Goal: Check status: Check status

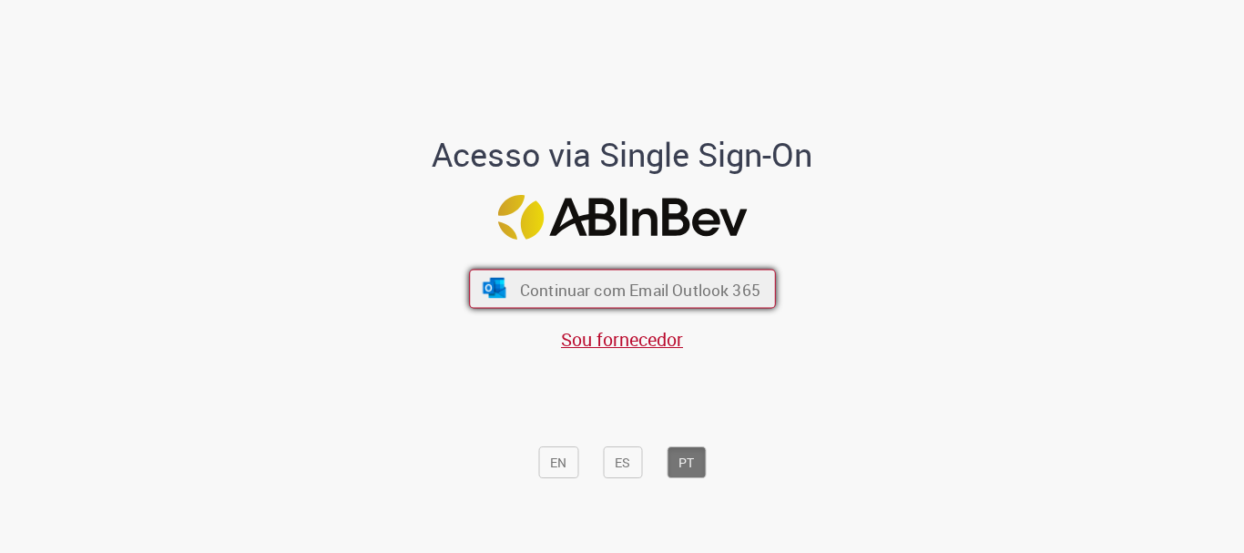
click at [566, 283] on font "Continuar com Email Outlook 365" at bounding box center [639, 289] width 240 height 21
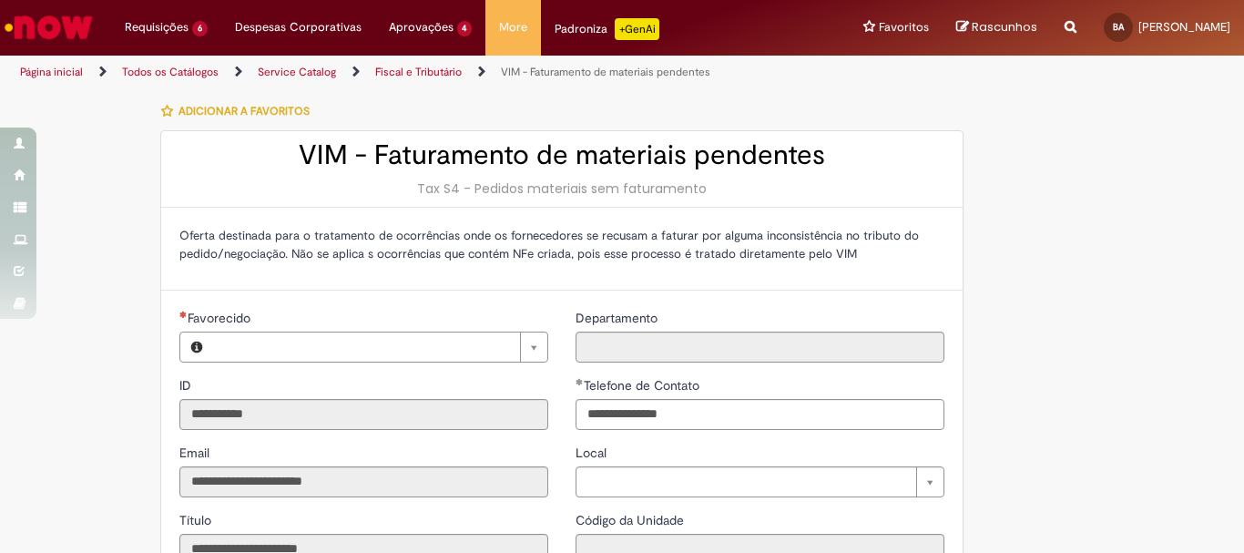
type input "**********"
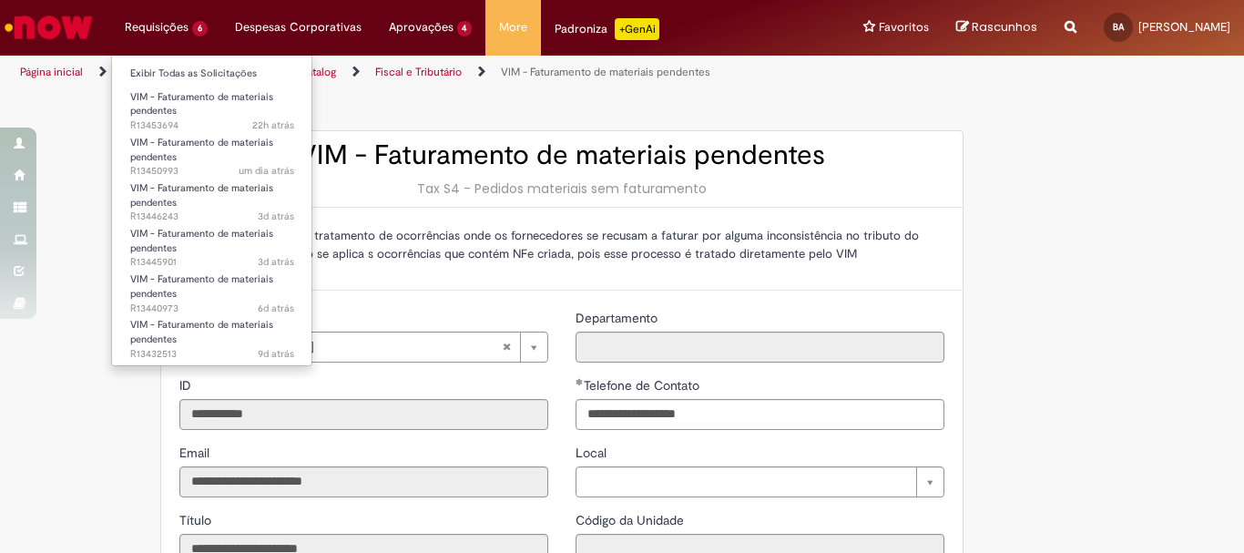
click at [156, 25] on li "Requisições 6 Exibir Todas as Solicitações VIM - Faturamento de materiais pende…" at bounding box center [166, 27] width 110 height 55
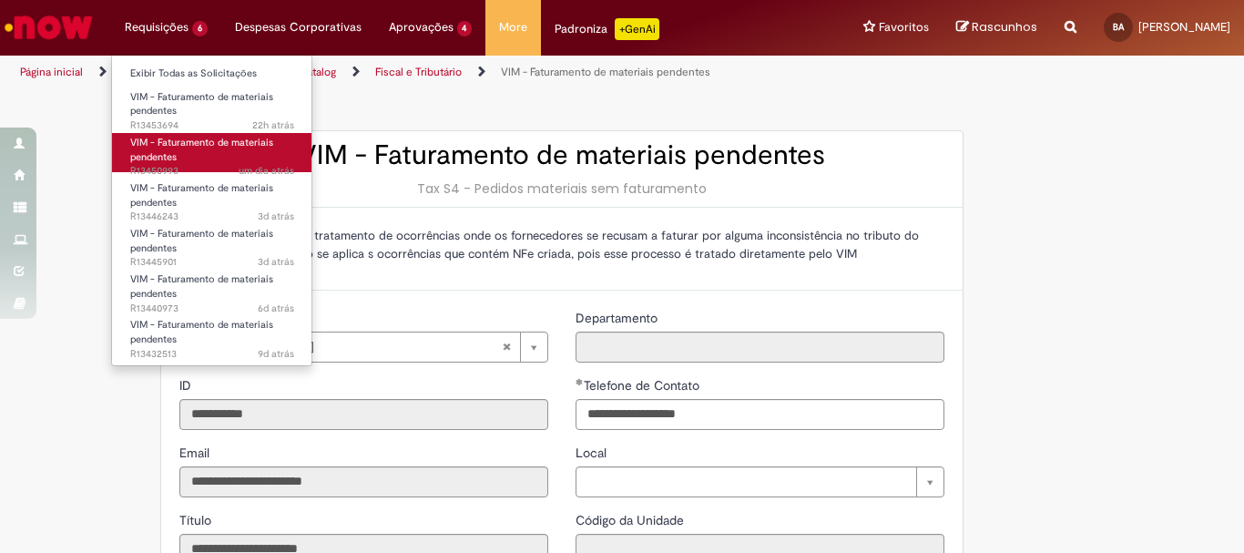
click at [223, 163] on link "VIM - Faturamento de materiais pendentes um dia atrás um dia atrás R13450993" at bounding box center [212, 152] width 200 height 39
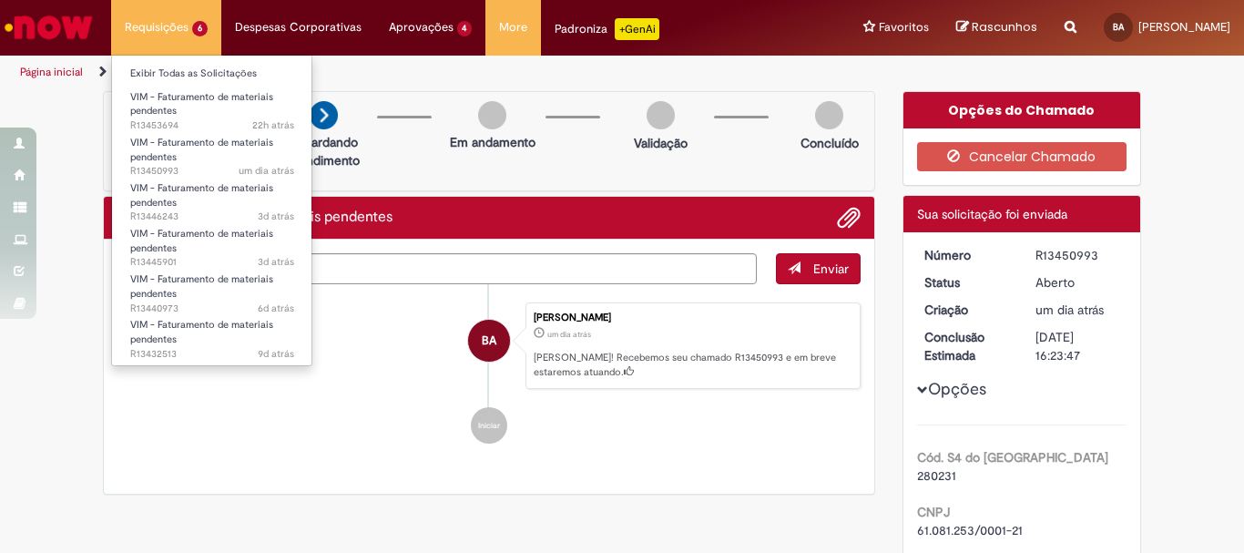
click at [167, 36] on li "Requisições 6 Exibir Todas as Solicitações VIM - Faturamento de materiais pende…" at bounding box center [166, 27] width 110 height 55
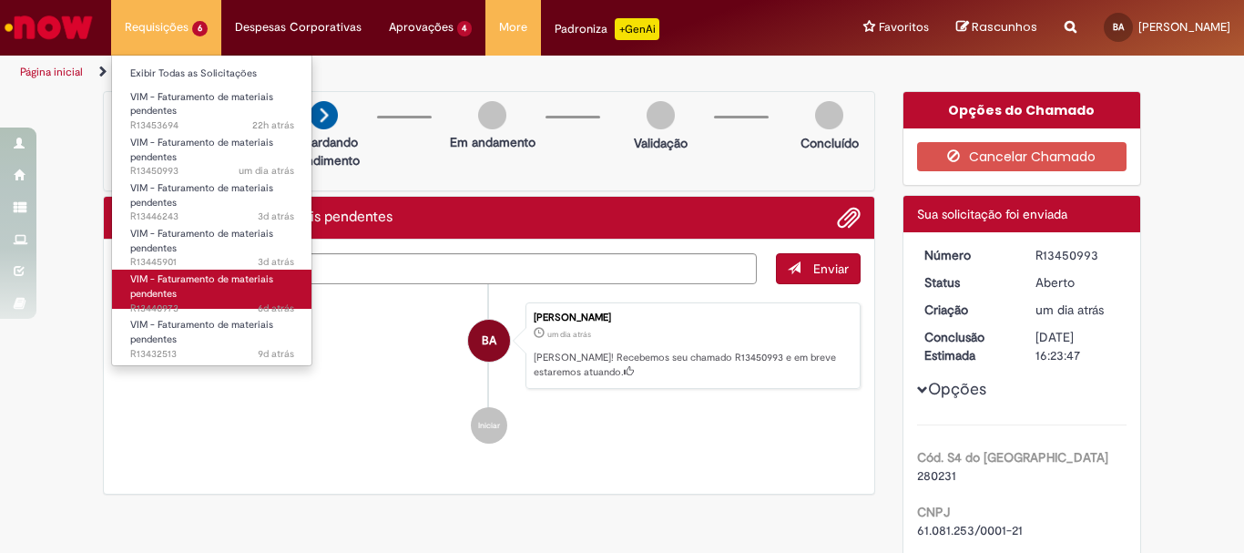
click at [215, 301] on span "6d atrás 6 dias atrás R13440973" at bounding box center [212, 308] width 164 height 15
click at [159, 290] on span "VIM - Faturamento de materiais pendentes" at bounding box center [201, 286] width 143 height 28
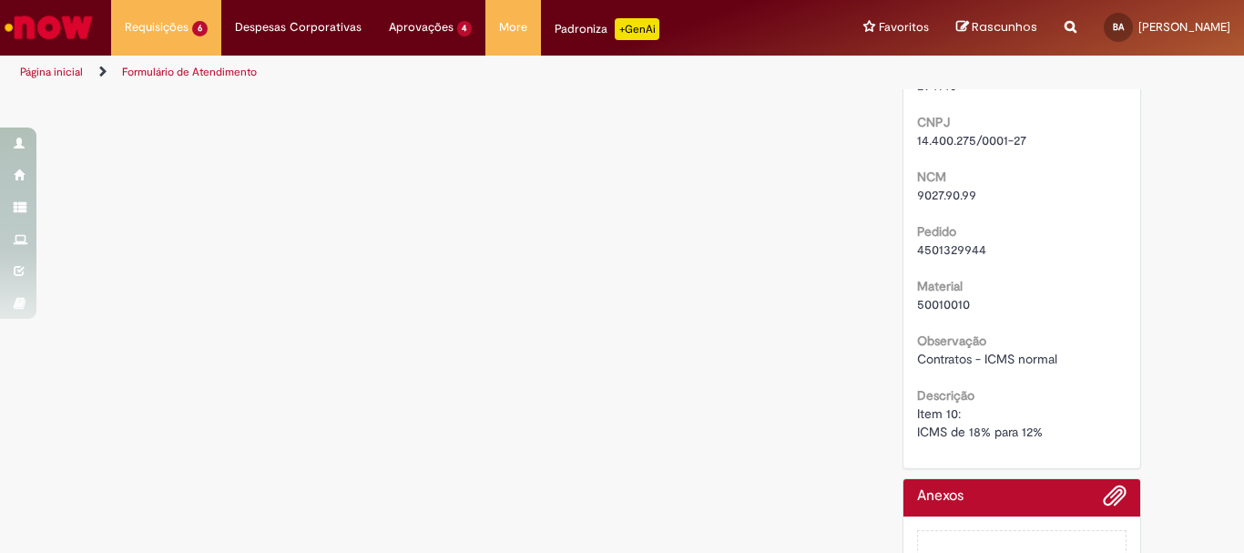
scroll to position [637, 0]
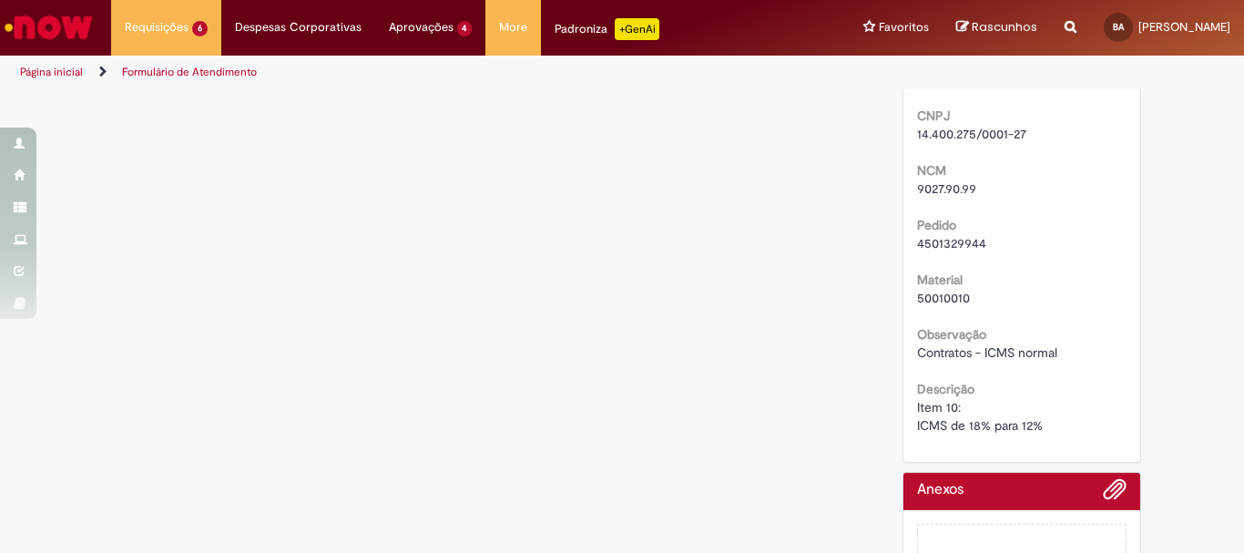
click at [951, 251] on span "4501329944" at bounding box center [951, 243] width 69 height 16
copy span "4501329944"
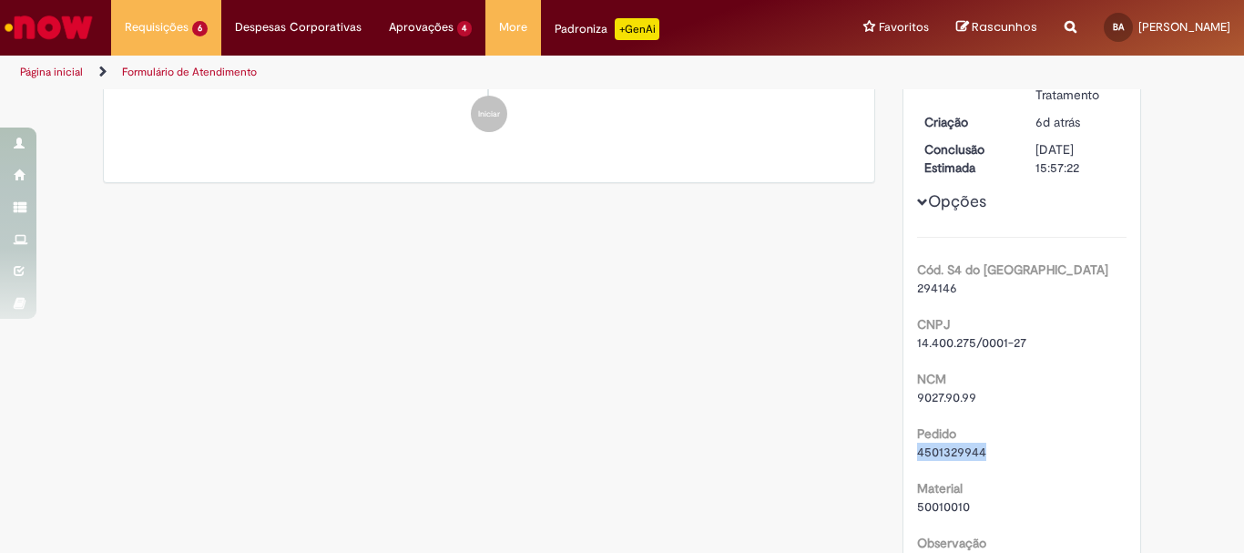
scroll to position [273, 0]
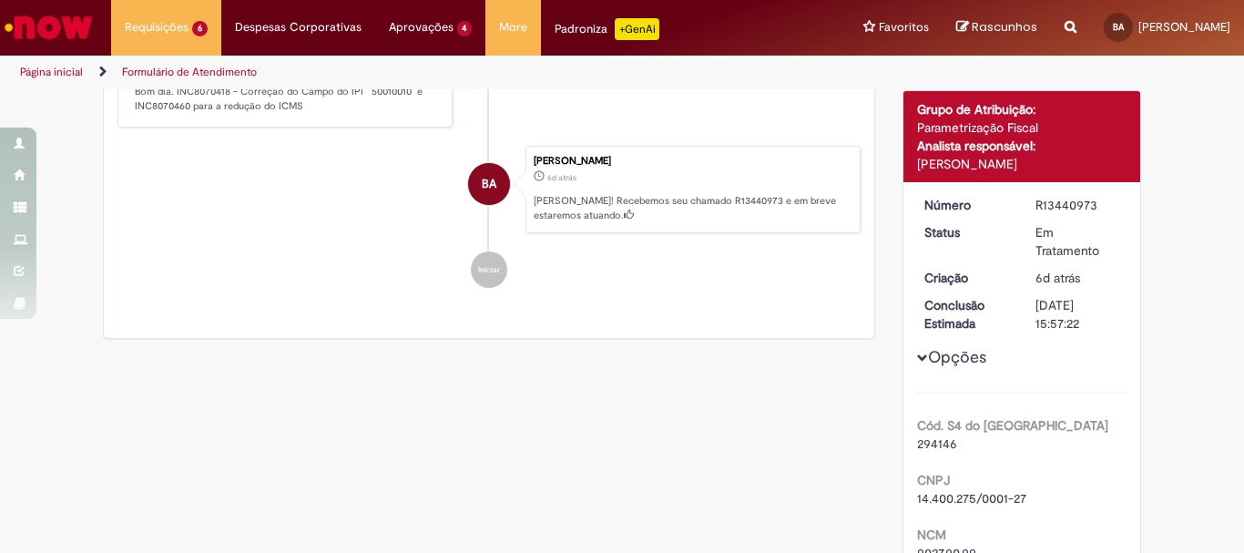
click at [694, 199] on p "[PERSON_NAME]! Recebemos seu chamado R13440973 e em breve estaremos atuando." at bounding box center [692, 208] width 317 height 28
copy p "R13440973"
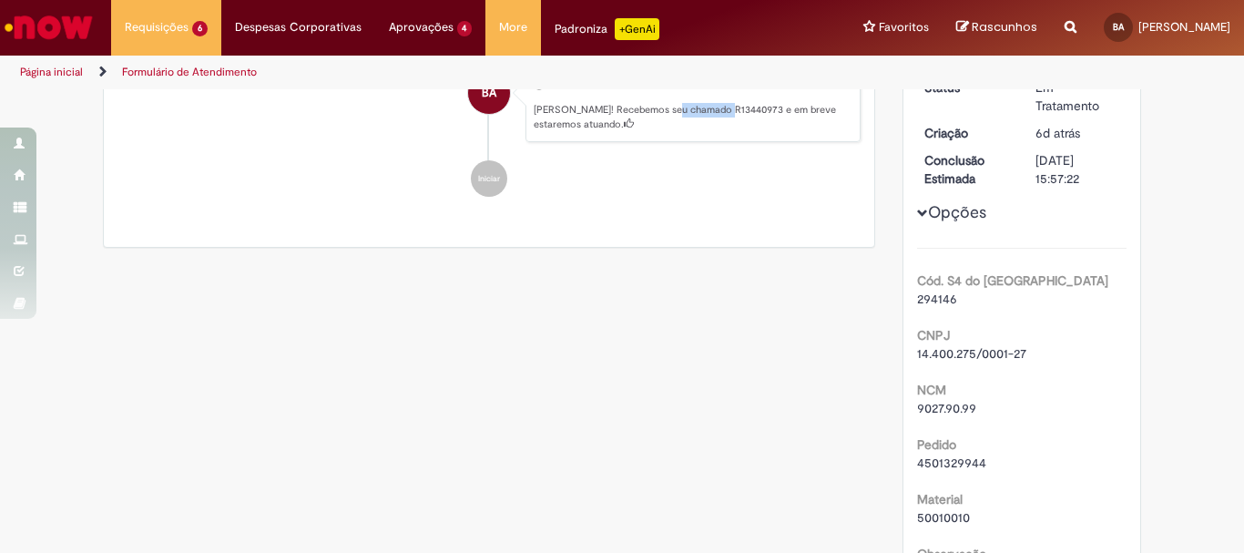
scroll to position [91, 0]
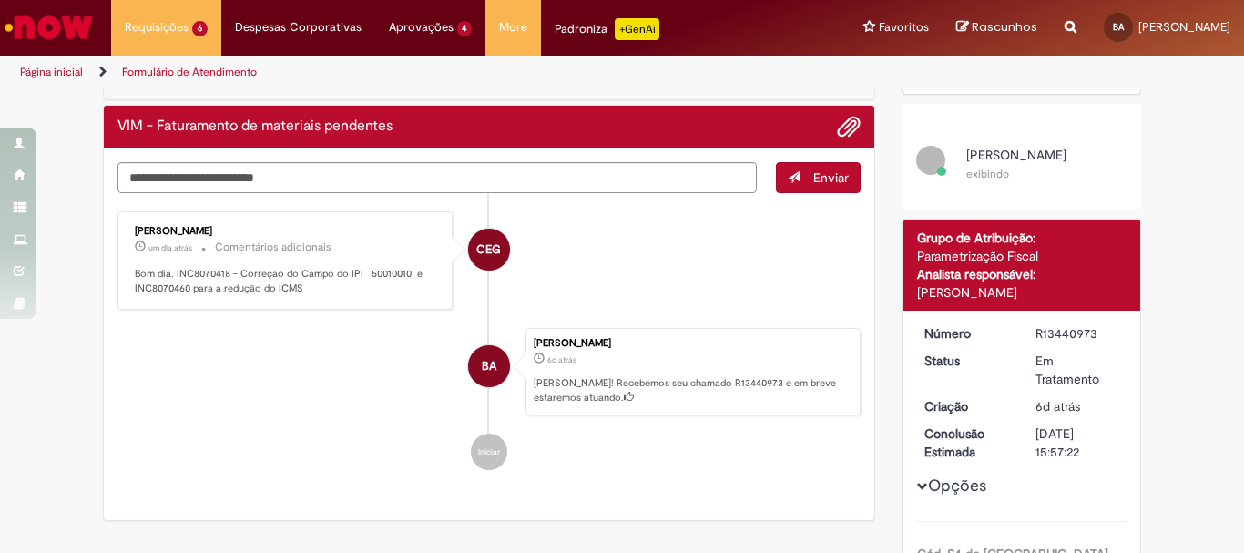
click at [658, 354] on p "6d atrás 6 dias atrás" at bounding box center [692, 358] width 317 height 18
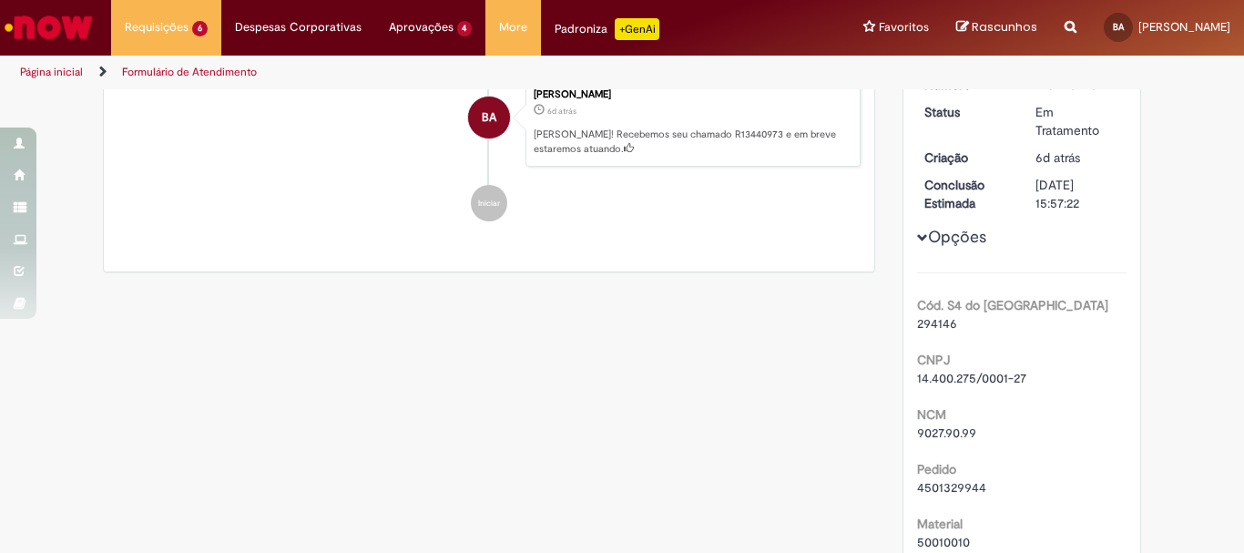
scroll to position [398, 0]
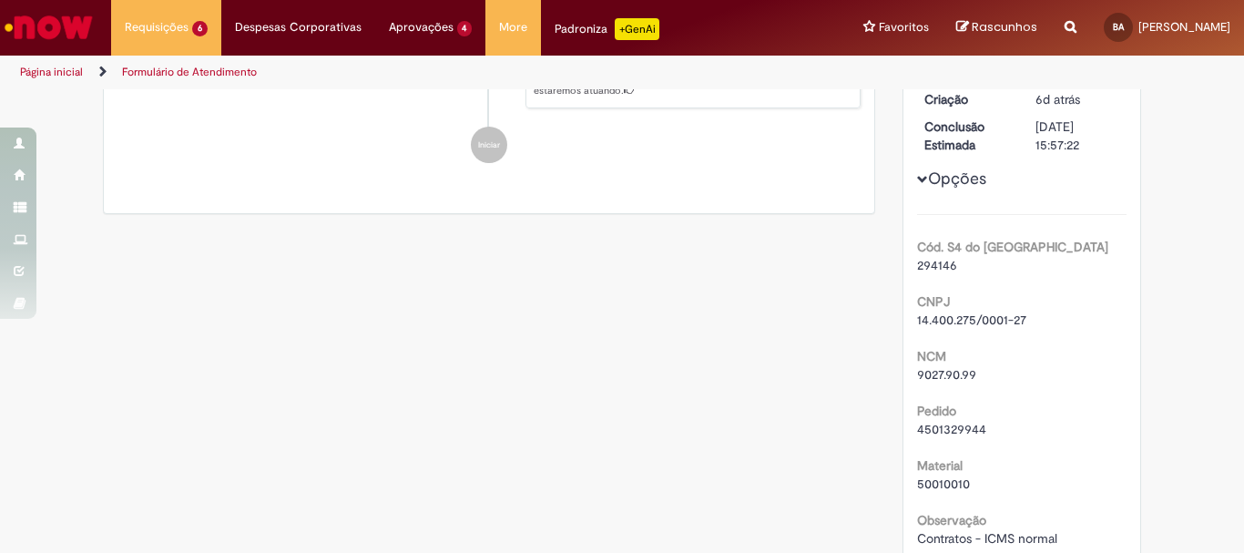
click at [963, 437] on span "4501329944" at bounding box center [951, 429] width 69 height 16
copy span "4501329944"
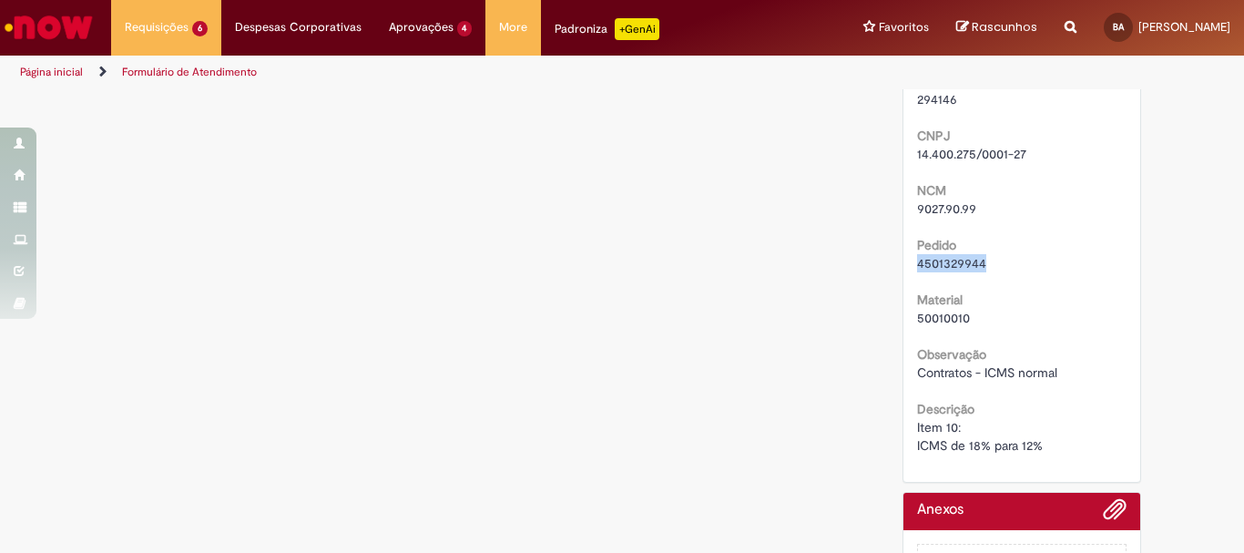
scroll to position [580, 0]
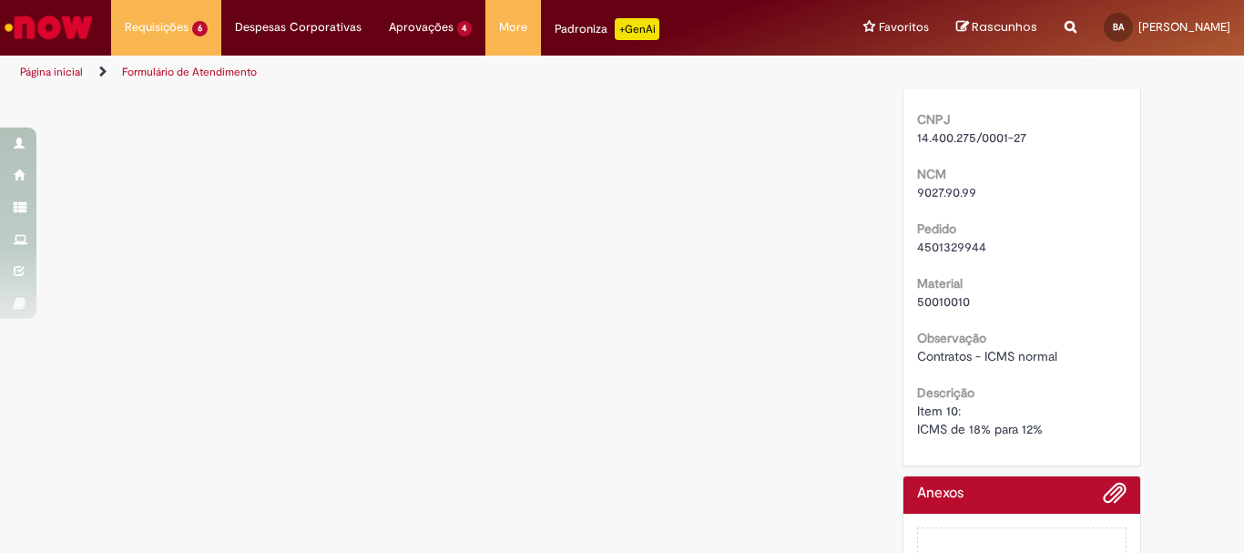
click at [772, 242] on div "Verificar Código de Barras Aguardando Aprovação Aguardando atendimento Em Atend…" at bounding box center [622, 68] width 1066 height 1115
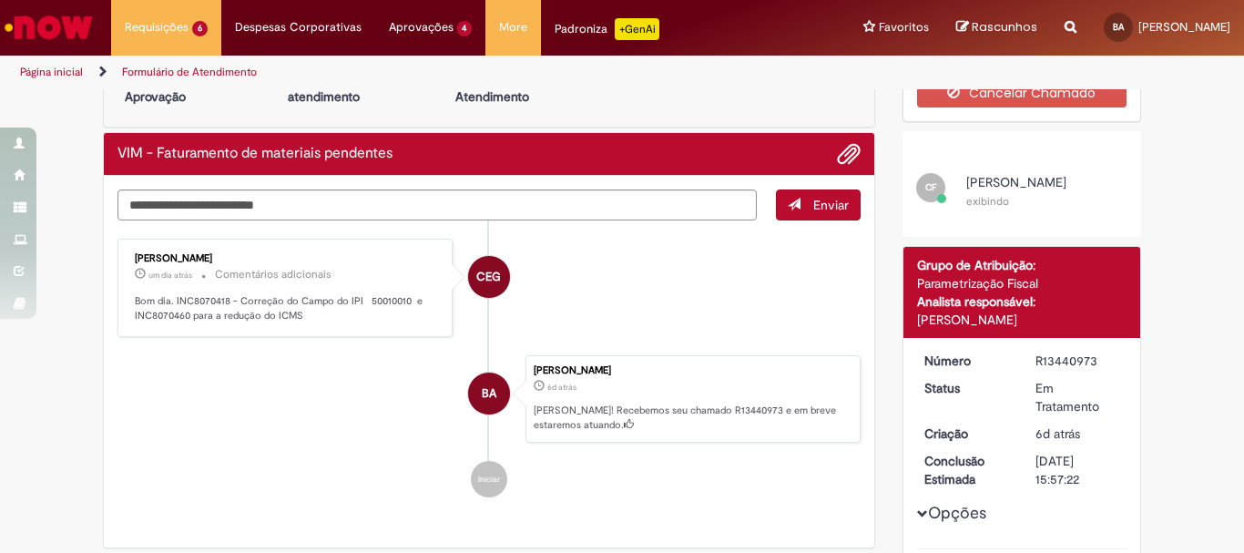
scroll to position [0, 0]
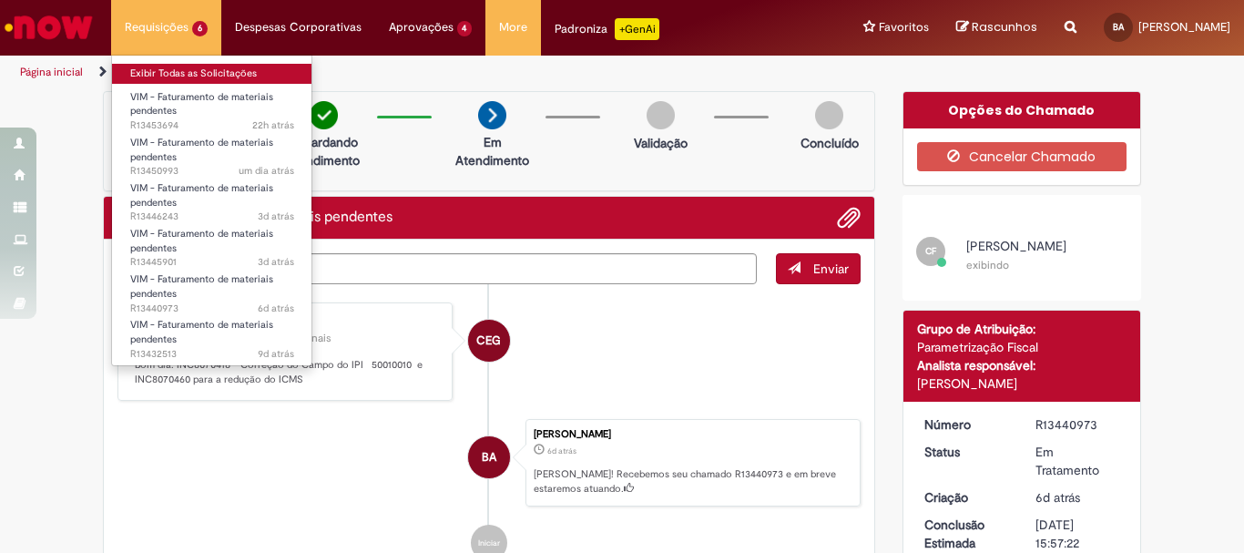
click at [190, 69] on link "Exibir Todas as Solicitações" at bounding box center [212, 74] width 200 height 20
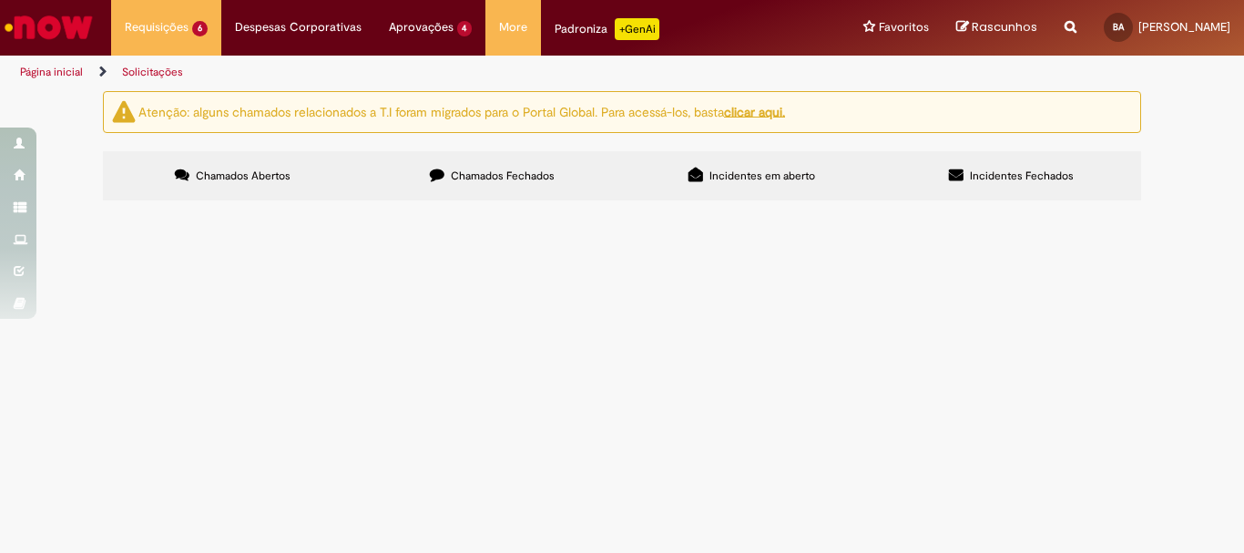
scroll to position [117, 0]
click at [0, 0] on span "R13432513" at bounding box center [0, 0] width 0 height 0
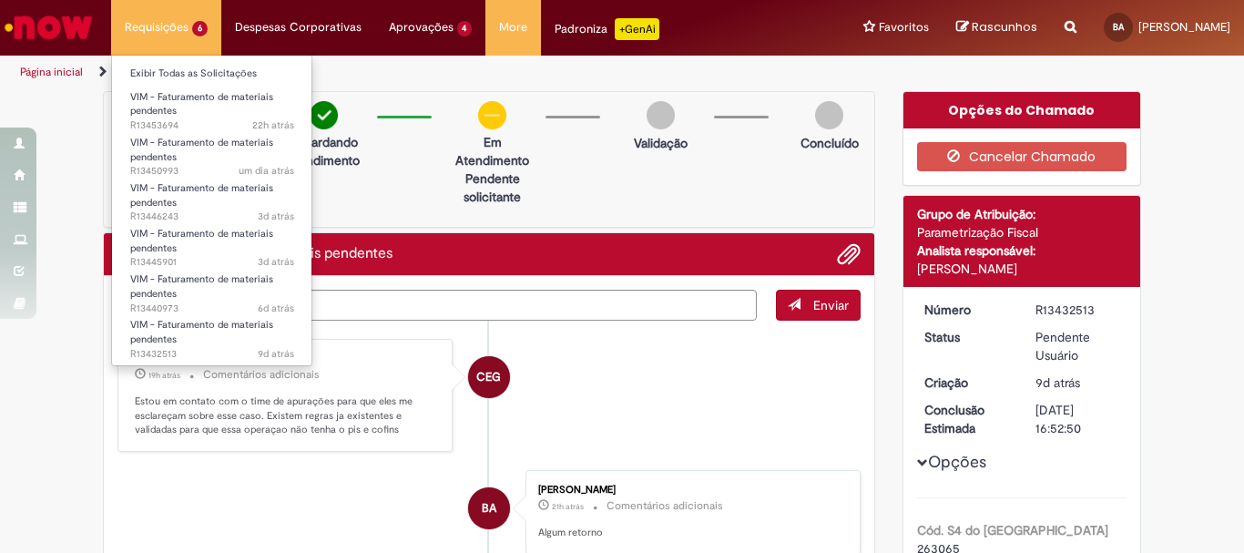
click at [199, 20] on li "Requisições 6 Exibir Todas as Solicitações VIM - Faturamento de materiais pende…" at bounding box center [166, 27] width 110 height 55
click at [190, 76] on link "Exibir Todas as Solicitações" at bounding box center [212, 74] width 200 height 20
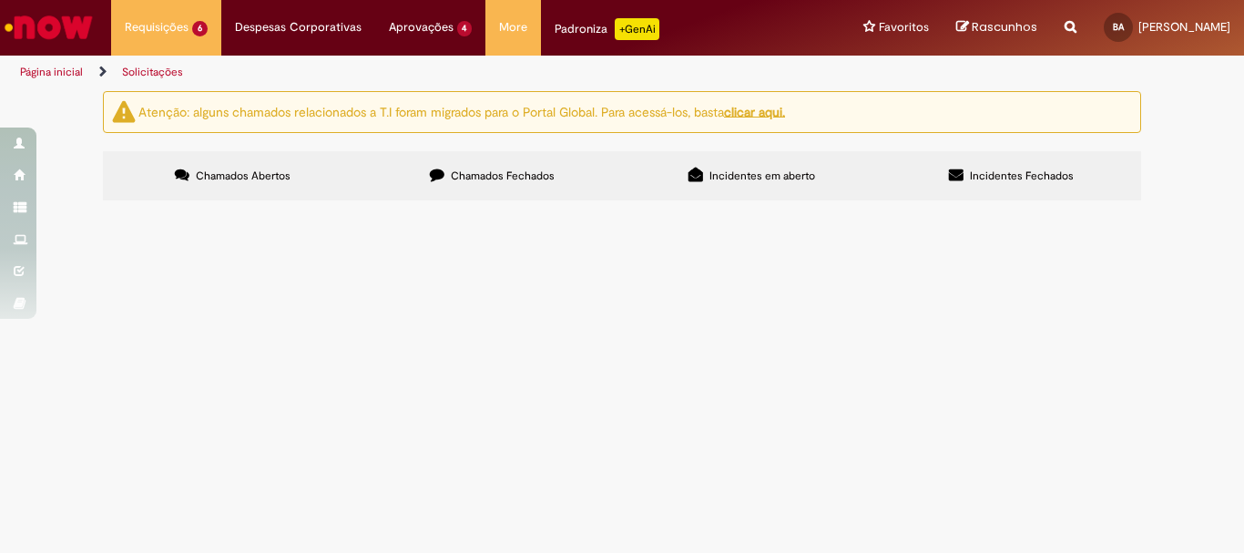
scroll to position [117, 0]
click at [0, 0] on span "R13440973" at bounding box center [0, 0] width 0 height 0
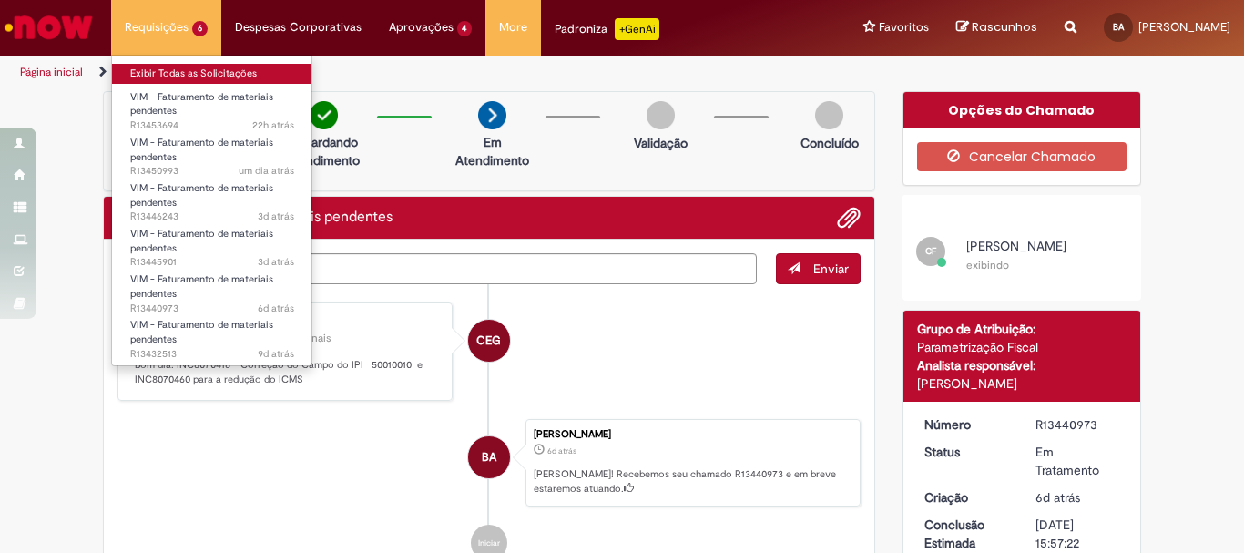
click at [183, 73] on link "Exibir Todas as Solicitações" at bounding box center [212, 74] width 200 height 20
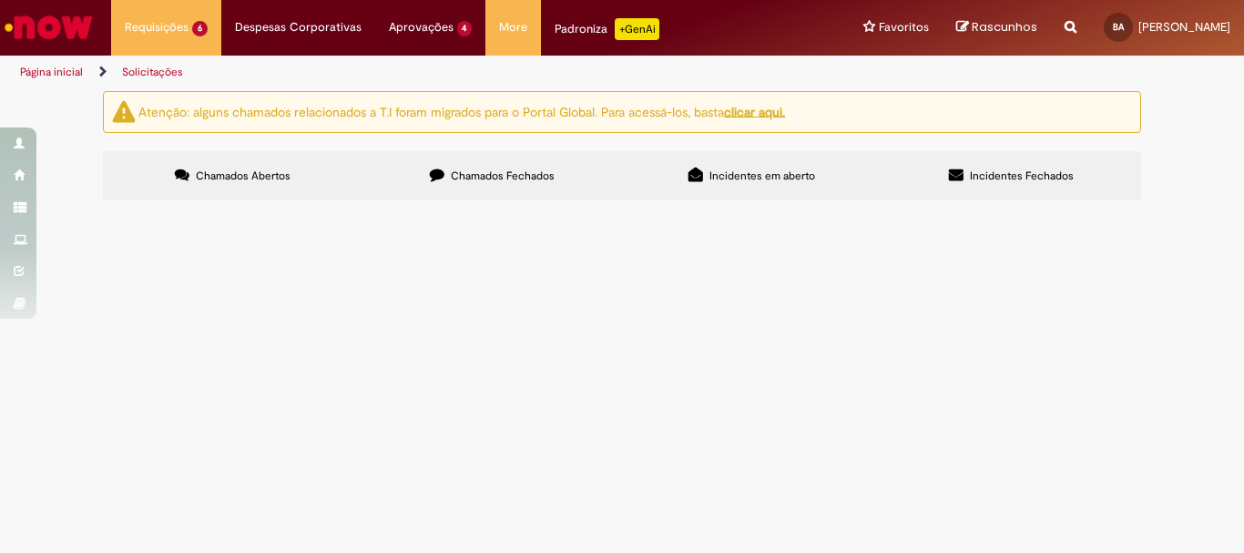
scroll to position [117, 0]
click at [0, 0] on span "R13446243" at bounding box center [0, 0] width 0 height 0
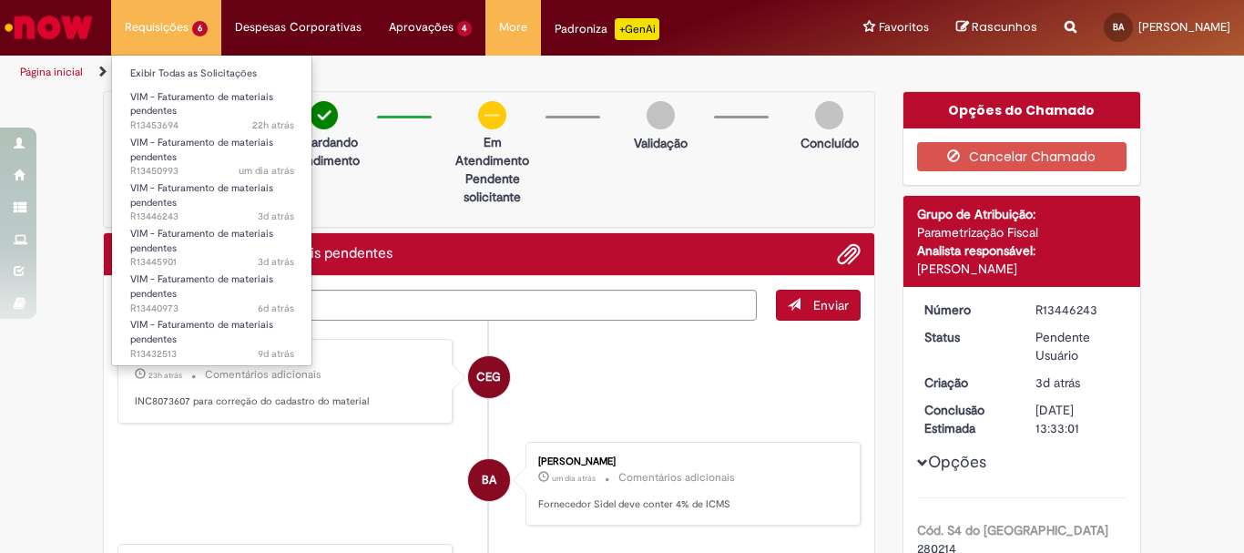
click at [160, 38] on li "Requisições 6 Exibir Todas as Solicitações VIM - Faturamento de materiais pende…" at bounding box center [166, 27] width 110 height 55
click at [186, 82] on link "Exibir Todas as Solicitações" at bounding box center [212, 74] width 200 height 20
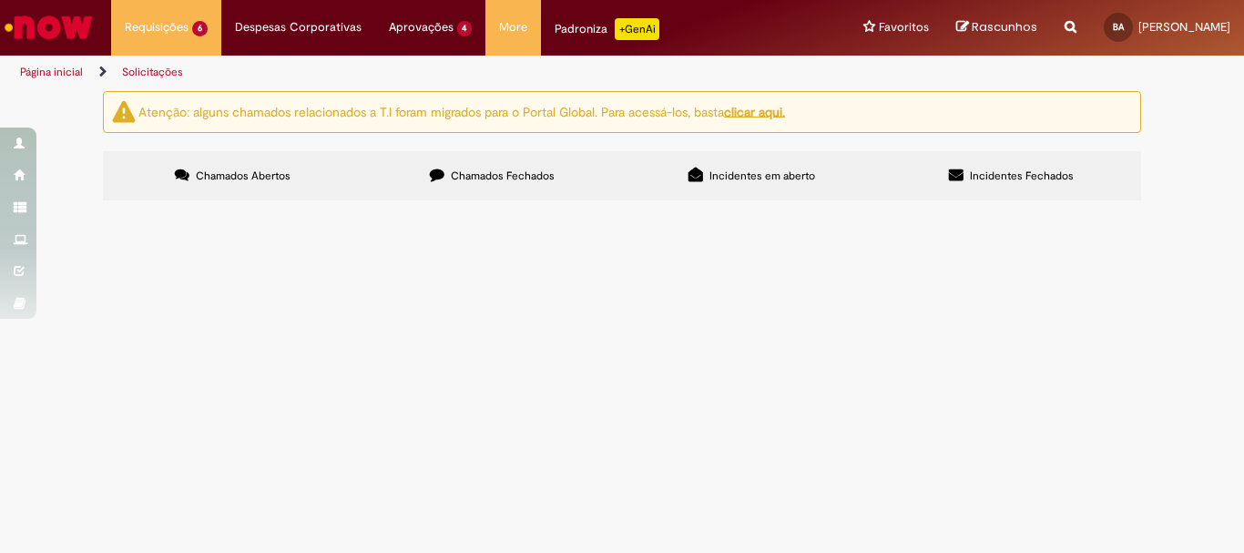
scroll to position [91, 0]
click at [0, 0] on span "R13453694" at bounding box center [0, 0] width 0 height 0
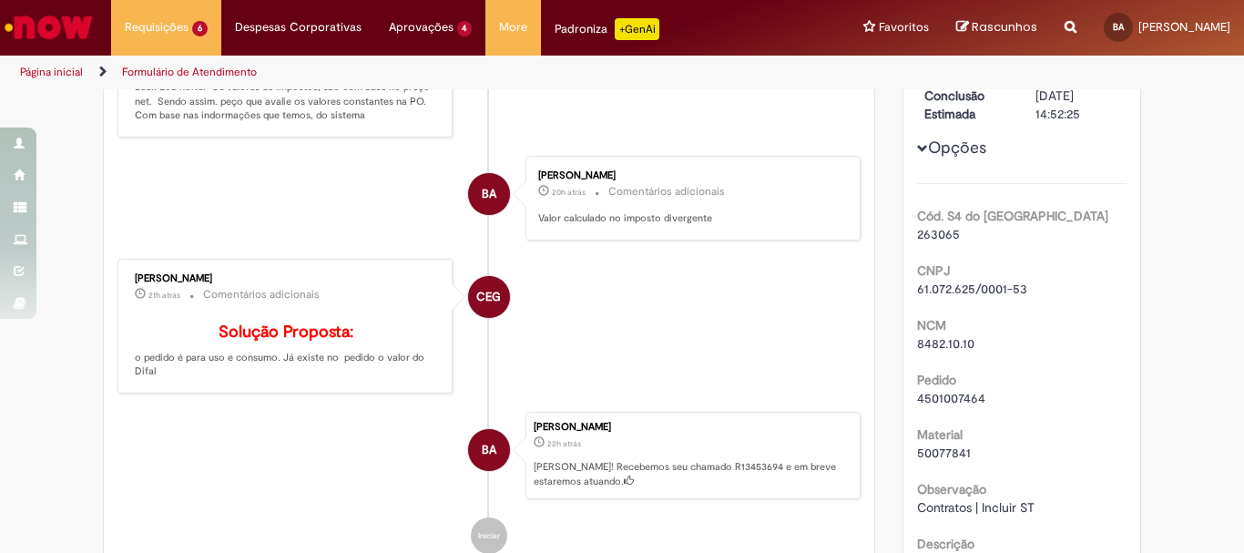
scroll to position [223, 0]
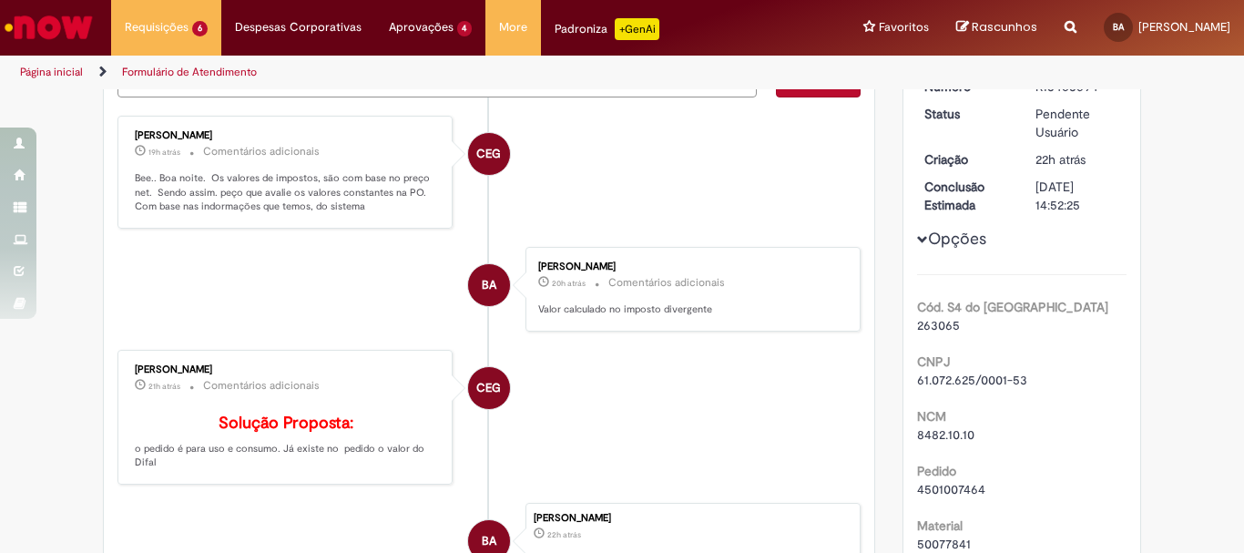
click at [739, 210] on li "CEG [PERSON_NAME] 19h atrás 19 horas atrás Comentários adicionais Bee.. Boa noi…" at bounding box center [488, 172] width 743 height 113
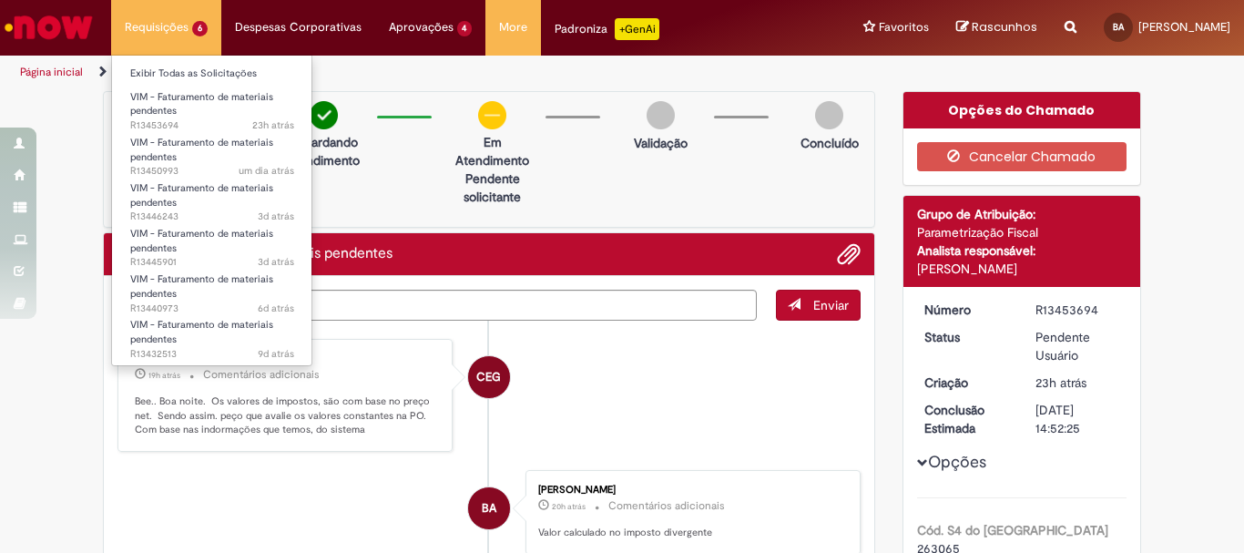
drag, startPoint x: 181, startPoint y: 39, endPoint x: 181, endPoint y: 51, distance: 11.8
click at [181, 38] on li "Requisições 6 Exibir Todas as Solicitações VIM - Faturamento de materiais pende…" at bounding box center [166, 27] width 110 height 55
click at [208, 76] on link "Exibir Todas as Solicitações" at bounding box center [212, 74] width 200 height 20
